Goal: Transaction & Acquisition: Purchase product/service

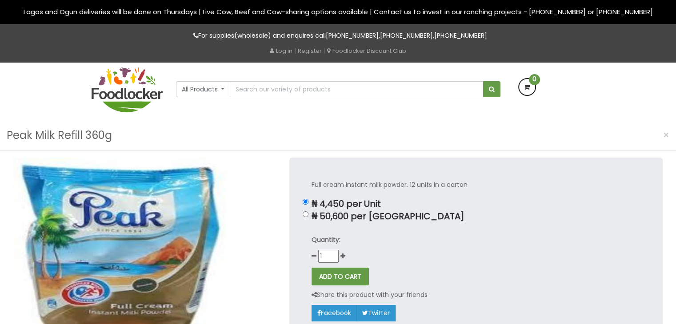
scroll to position [116, 0]
click at [253, 90] on input "text" at bounding box center [356, 89] width 253 height 16
type input "PEAK MILK"
click at [493, 90] on span "submit" at bounding box center [492, 89] width 6 height 6
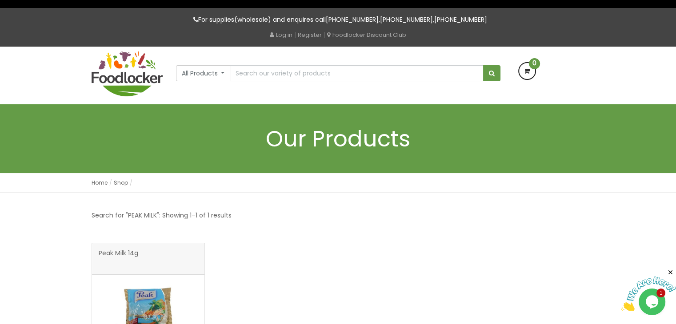
scroll to position [13, 0]
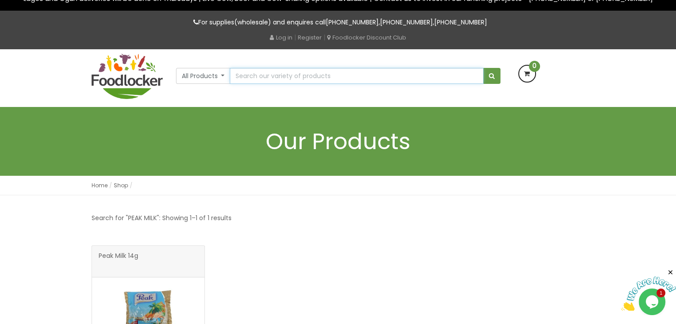
click at [282, 75] on input "text" at bounding box center [356, 76] width 253 height 16
type input "Peak 800g (Value Pack)"
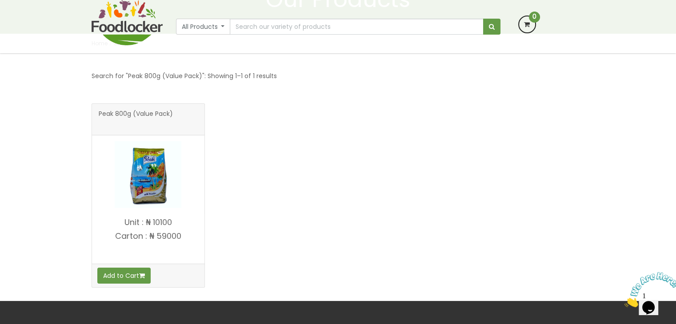
scroll to position [102, 0]
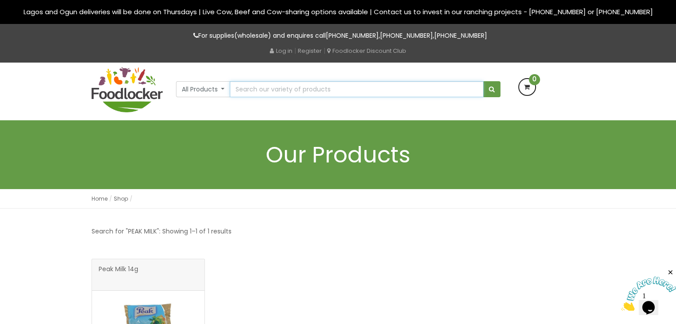
click at [303, 87] on input "text" at bounding box center [356, 89] width 253 height 16
type input "Peak 800g (Value Pack)"
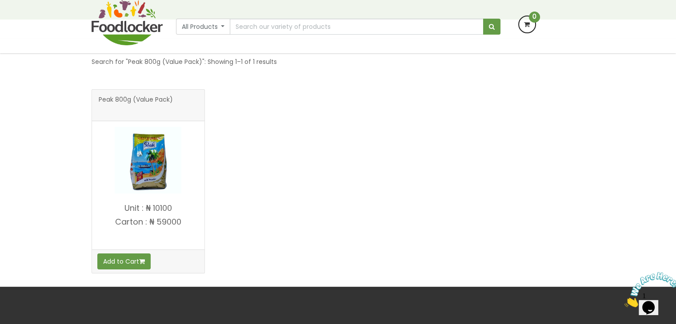
scroll to position [87, 0]
